Goal: Navigation & Orientation: Find specific page/section

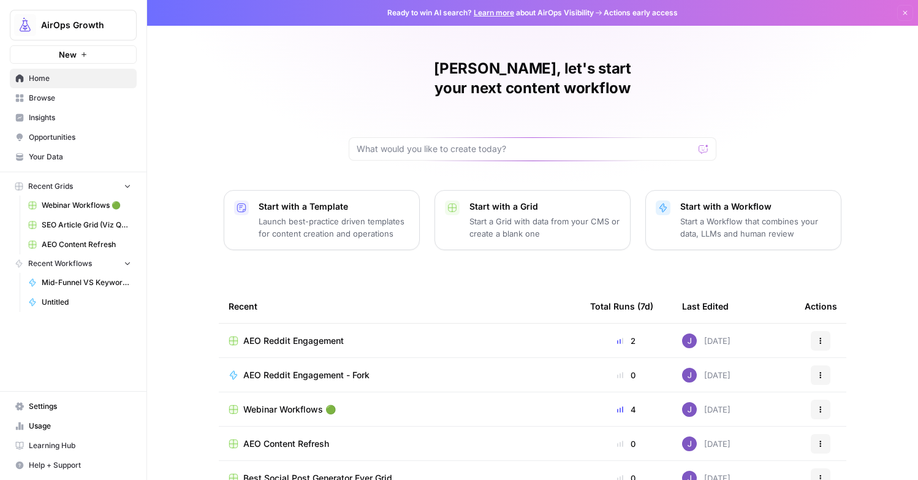
click at [42, 93] on span "Browse" at bounding box center [80, 98] width 102 height 11
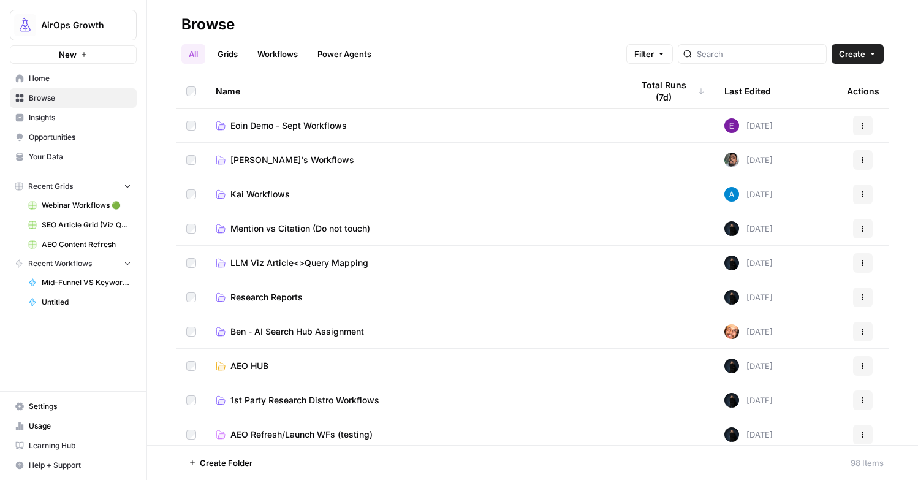
click at [227, 63] on link "Grids" at bounding box center [227, 54] width 35 height 20
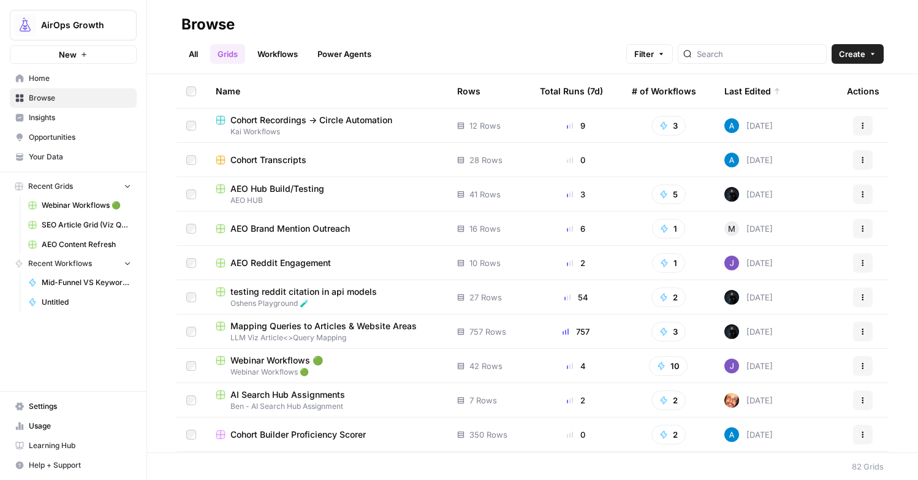
click at [65, 140] on span "Opportunities" at bounding box center [80, 137] width 102 height 11
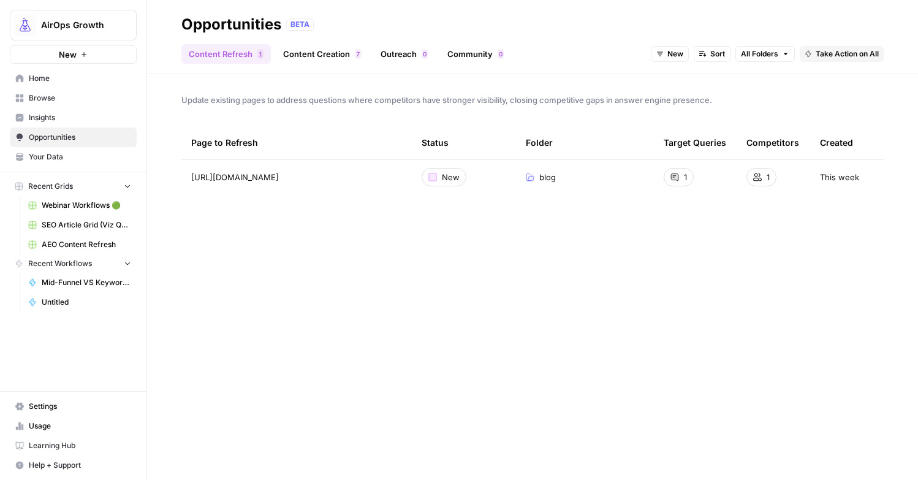
click at [387, 51] on link "Outreach 0" at bounding box center [404, 54] width 62 height 20
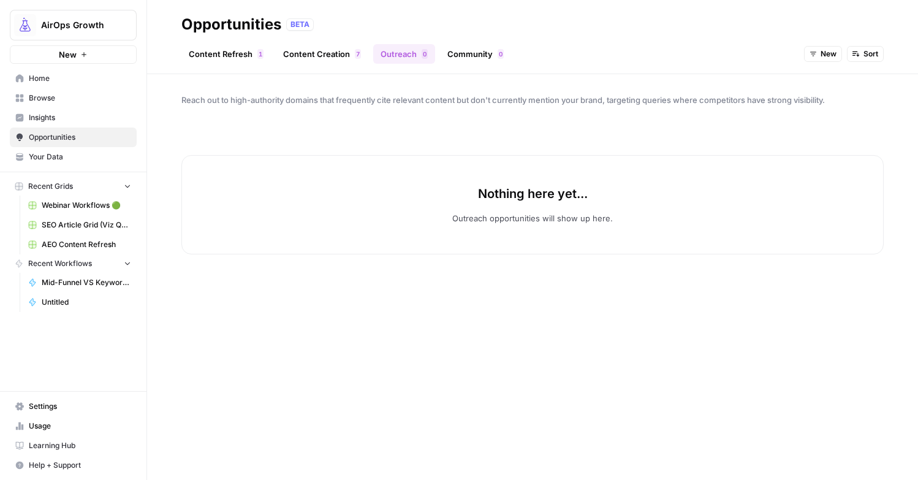
click at [828, 47] on button "New" at bounding box center [823, 54] width 38 height 16
click at [835, 132] on span "Archived" at bounding box center [852, 132] width 49 height 12
click at [814, 56] on span "Archived" at bounding box center [821, 53] width 32 height 11
click at [814, 95] on span "New" at bounding box center [836, 98] width 49 height 12
click at [817, 54] on button "New" at bounding box center [823, 54] width 38 height 16
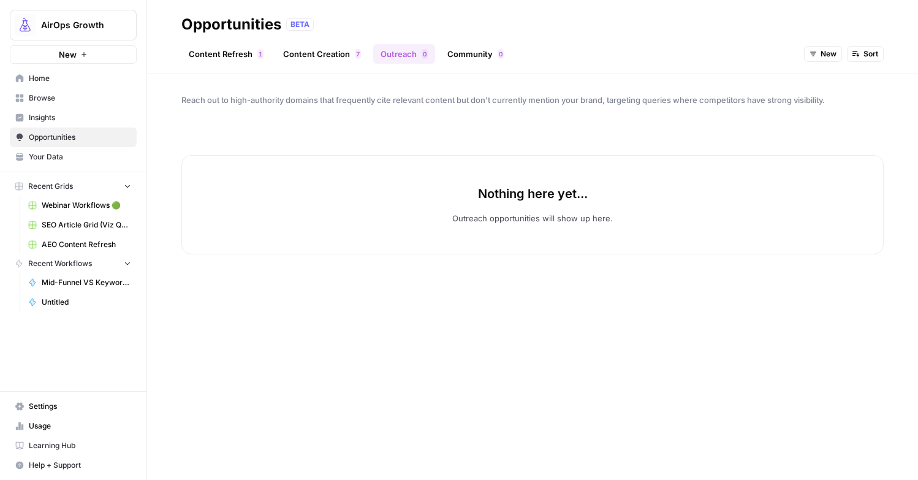
click at [873, 21] on div "Opportunities BETA" at bounding box center [532, 25] width 702 height 20
